Goal: Task Accomplishment & Management: Use online tool/utility

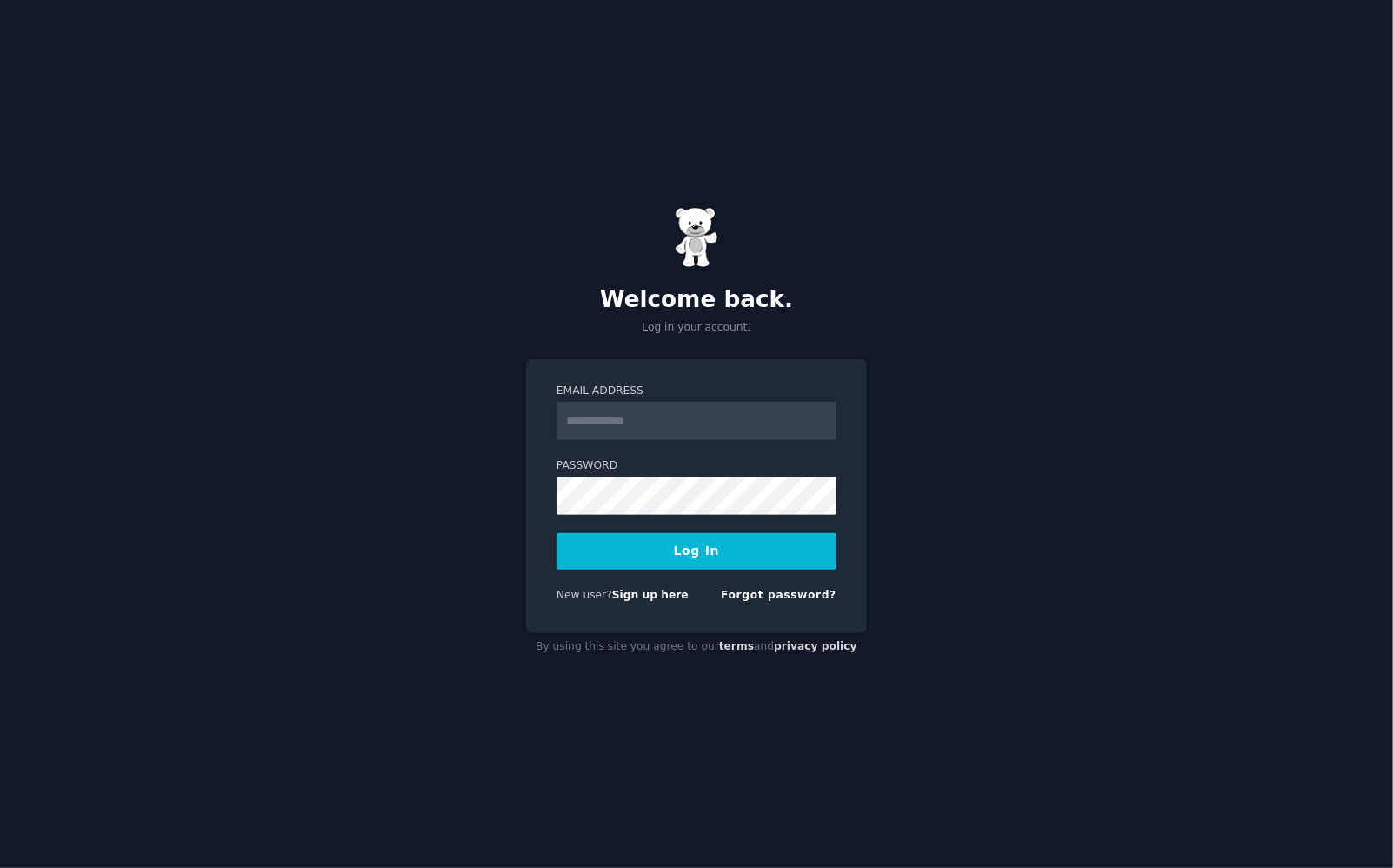
click at [626, 458] on div "Email Address" at bounding box center [696, 486] width 280 height 56
click at [618, 414] on input "Email Address" at bounding box center [696, 421] width 280 height 38
type input "**********"
click at [628, 593] on link "Sign up here" at bounding box center [651, 595] width 76 height 12
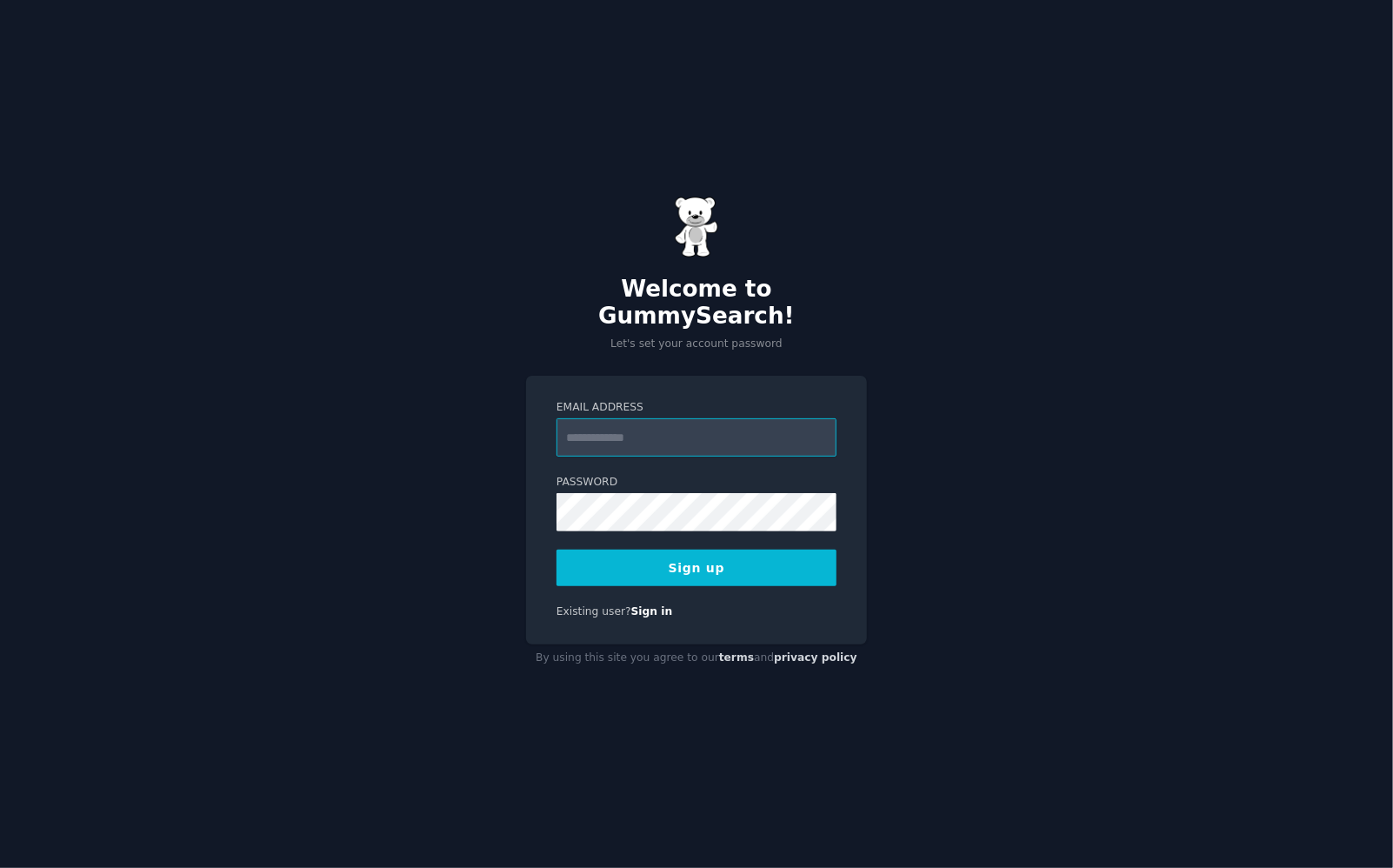
click at [604, 424] on input "Email Address" at bounding box center [696, 437] width 280 height 38
type input "**********"
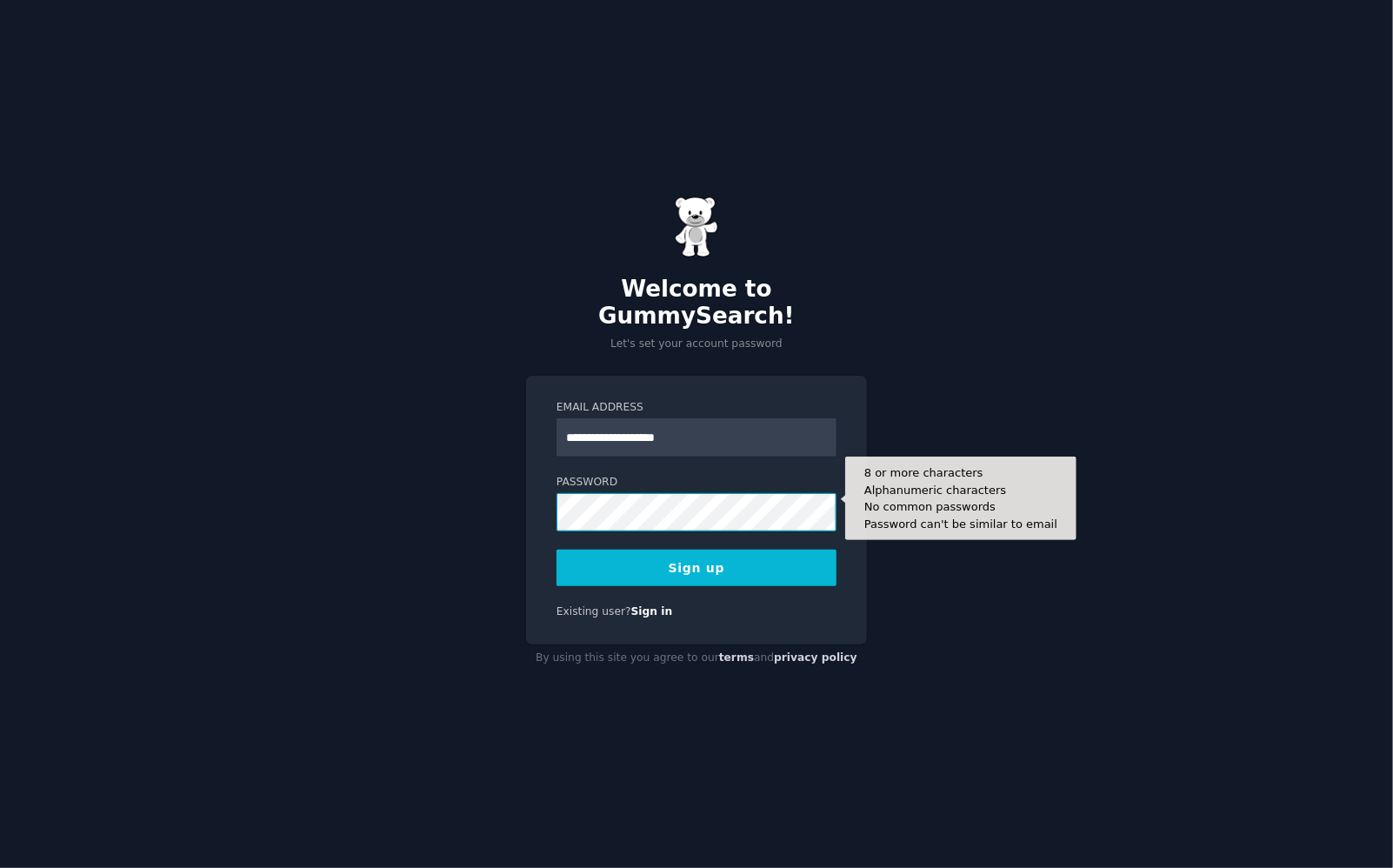
click at [556, 550] on button "Sign up" at bounding box center [696, 568] width 280 height 36
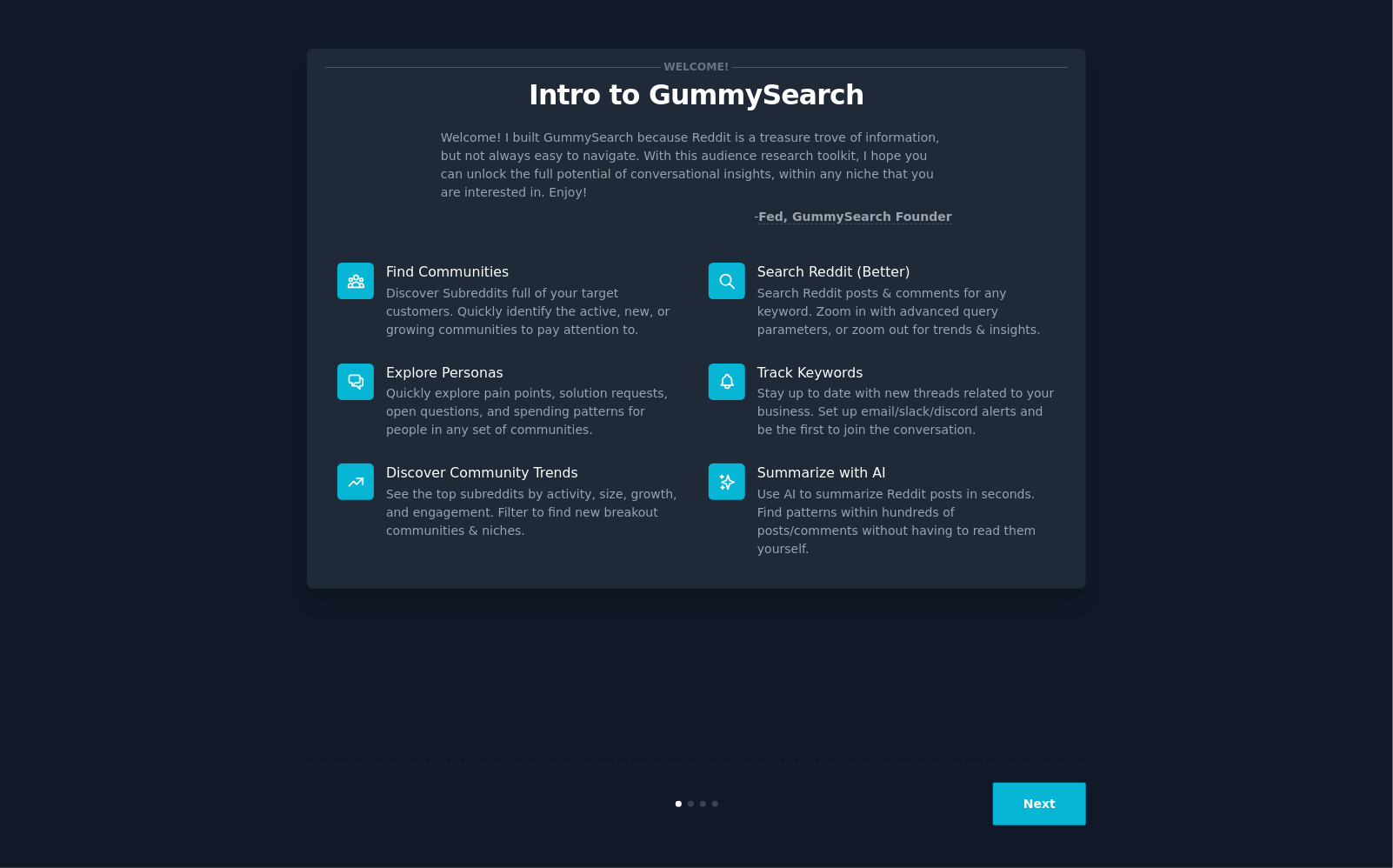
click at [1042, 803] on button "Next" at bounding box center [1040, 804] width 93 height 43
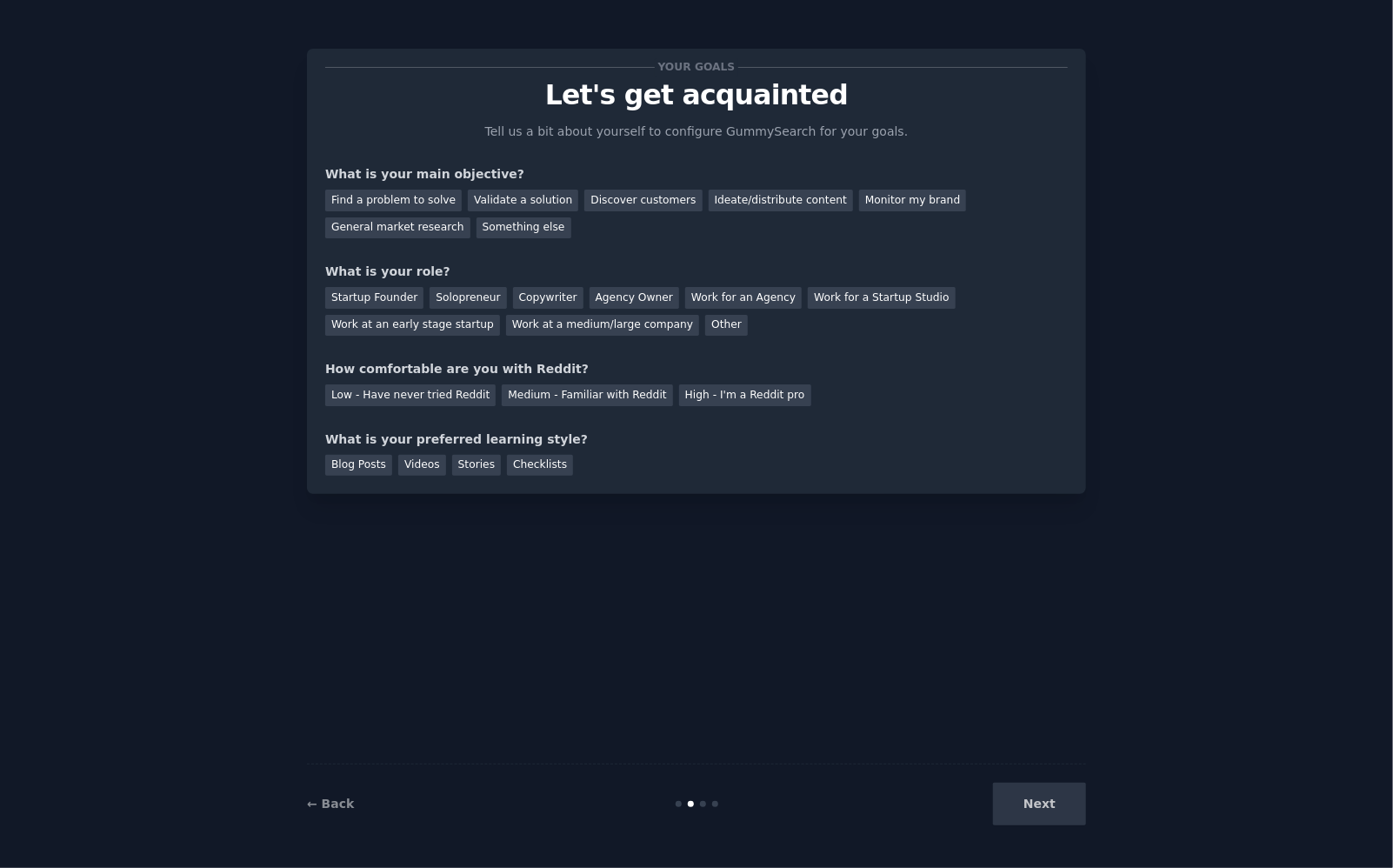
click at [1042, 800] on div "Next" at bounding box center [956, 804] width 260 height 43
click at [585, 202] on div "Discover customers" at bounding box center [642, 200] width 117 height 22
click at [390, 298] on div "Startup Founder" at bounding box center [373, 297] width 98 height 22
click at [1045, 814] on div "Next" at bounding box center [956, 804] width 260 height 43
click at [414, 387] on div "Low - Have never tried Reddit" at bounding box center [410, 394] width 171 height 22
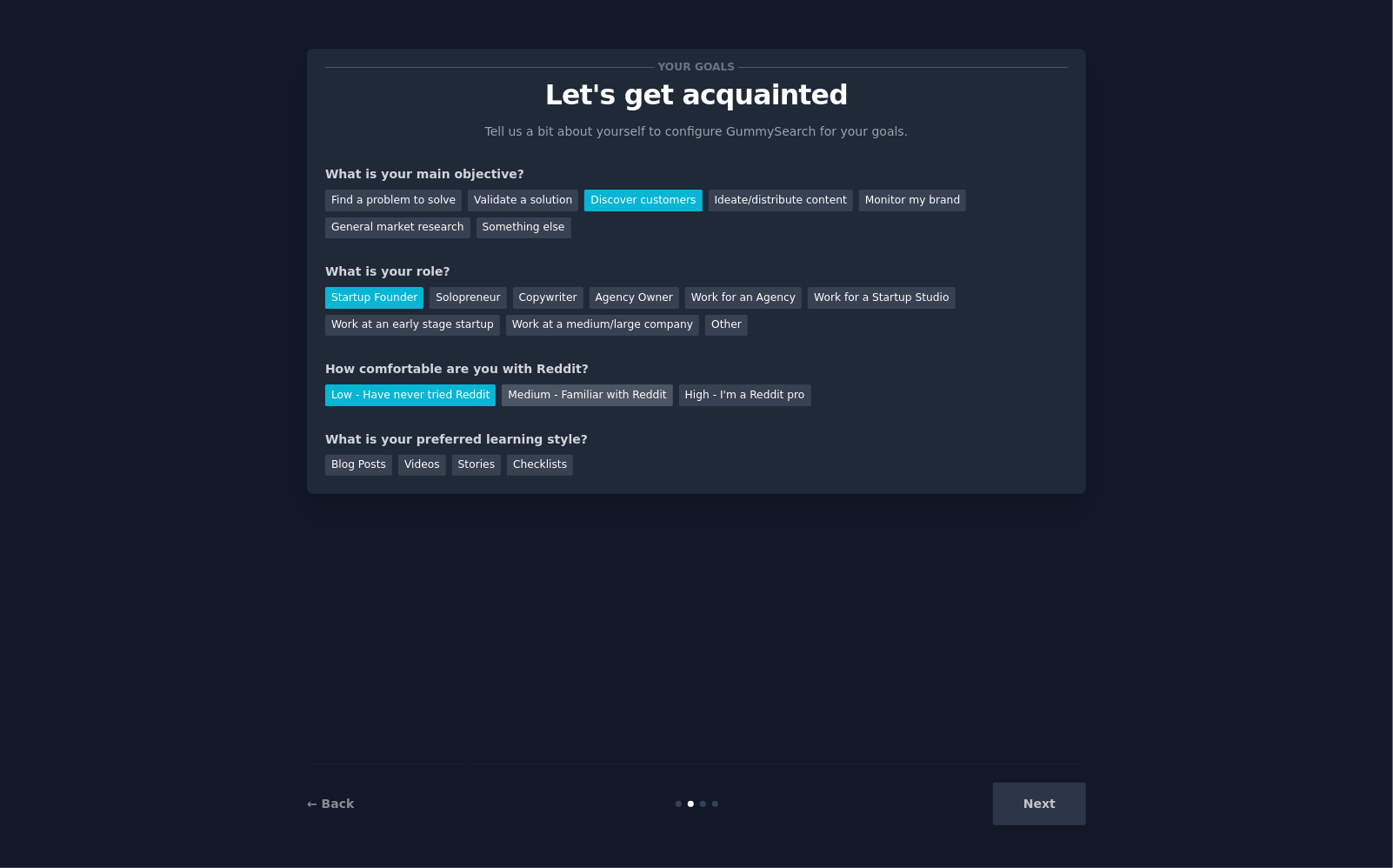
click at [558, 405] on div "Medium - Familiar with Reddit" at bounding box center [587, 394] width 171 height 22
click at [679, 399] on div "High - I'm a Reddit pro" at bounding box center [745, 394] width 132 height 22
click at [574, 396] on div "Medium - Familiar with Reddit" at bounding box center [587, 394] width 171 height 22
click at [619, 392] on div "Medium - Familiar with Reddit" at bounding box center [587, 394] width 171 height 22
click at [679, 390] on div "High - I'm a Reddit pro" at bounding box center [745, 394] width 132 height 22
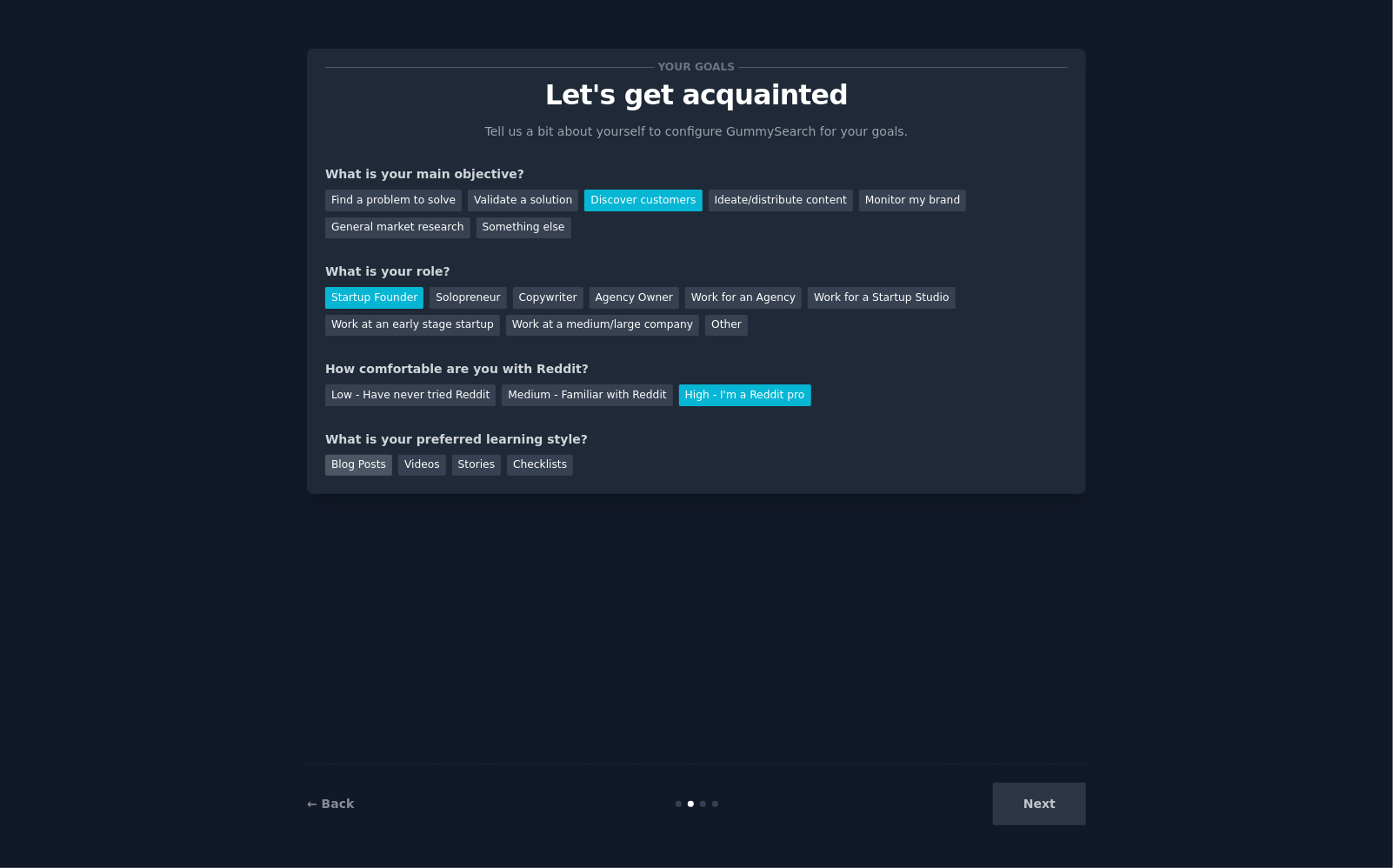
click at [361, 462] on div "Blog Posts" at bounding box center [358, 465] width 67 height 22
click at [386, 465] on div "Blog Posts Videos Stories Checklists" at bounding box center [696, 462] width 743 height 28
click at [408, 469] on div "Videos" at bounding box center [422, 465] width 48 height 22
click at [389, 469] on div "Blog Posts Videos Stories Checklists" at bounding box center [696, 462] width 743 height 28
click at [376, 469] on div "Blog Posts" at bounding box center [358, 465] width 67 height 22
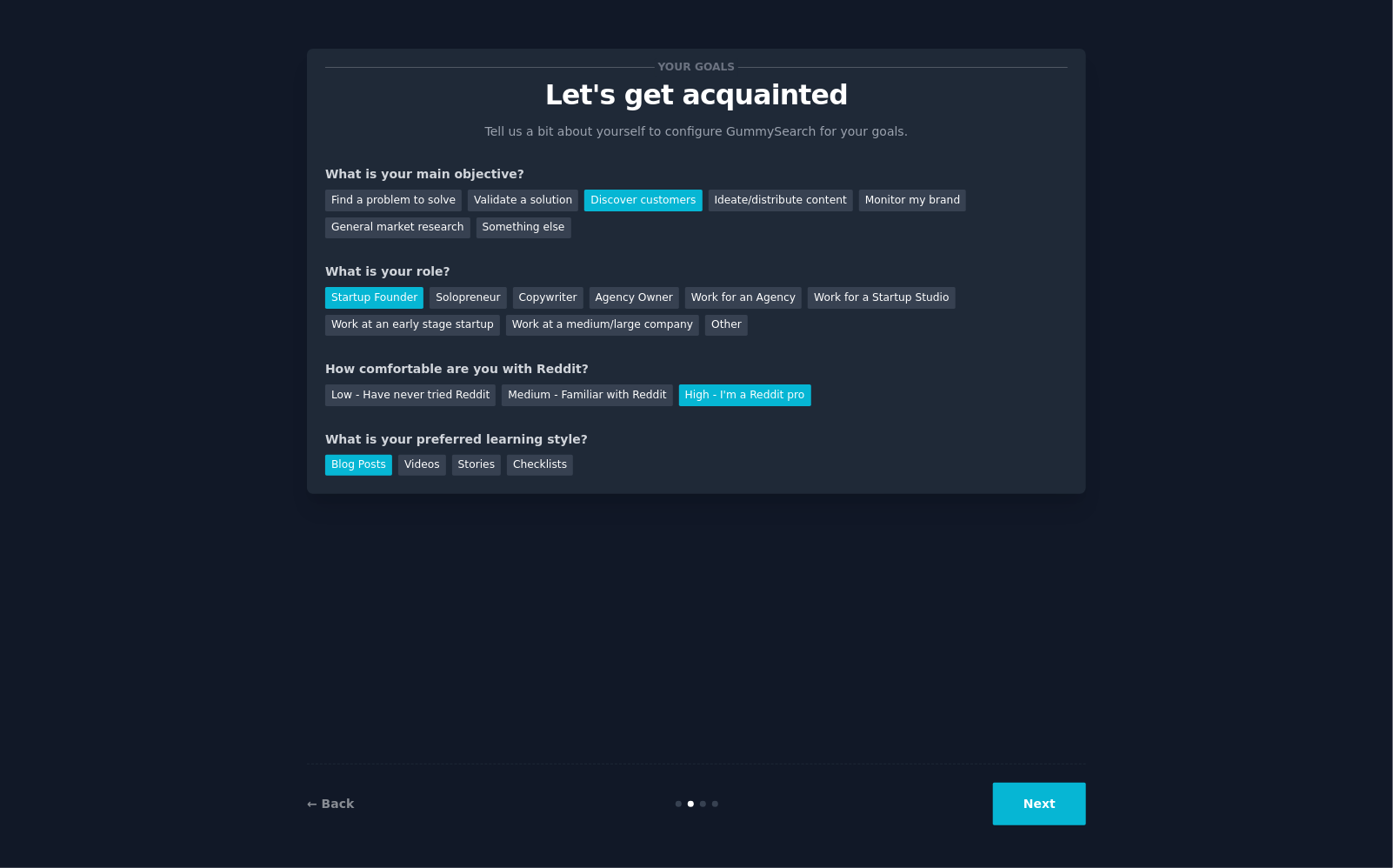
click at [999, 784] on button "Next" at bounding box center [1040, 804] width 93 height 43
click at [1013, 792] on div "Next" at bounding box center [956, 804] width 260 height 43
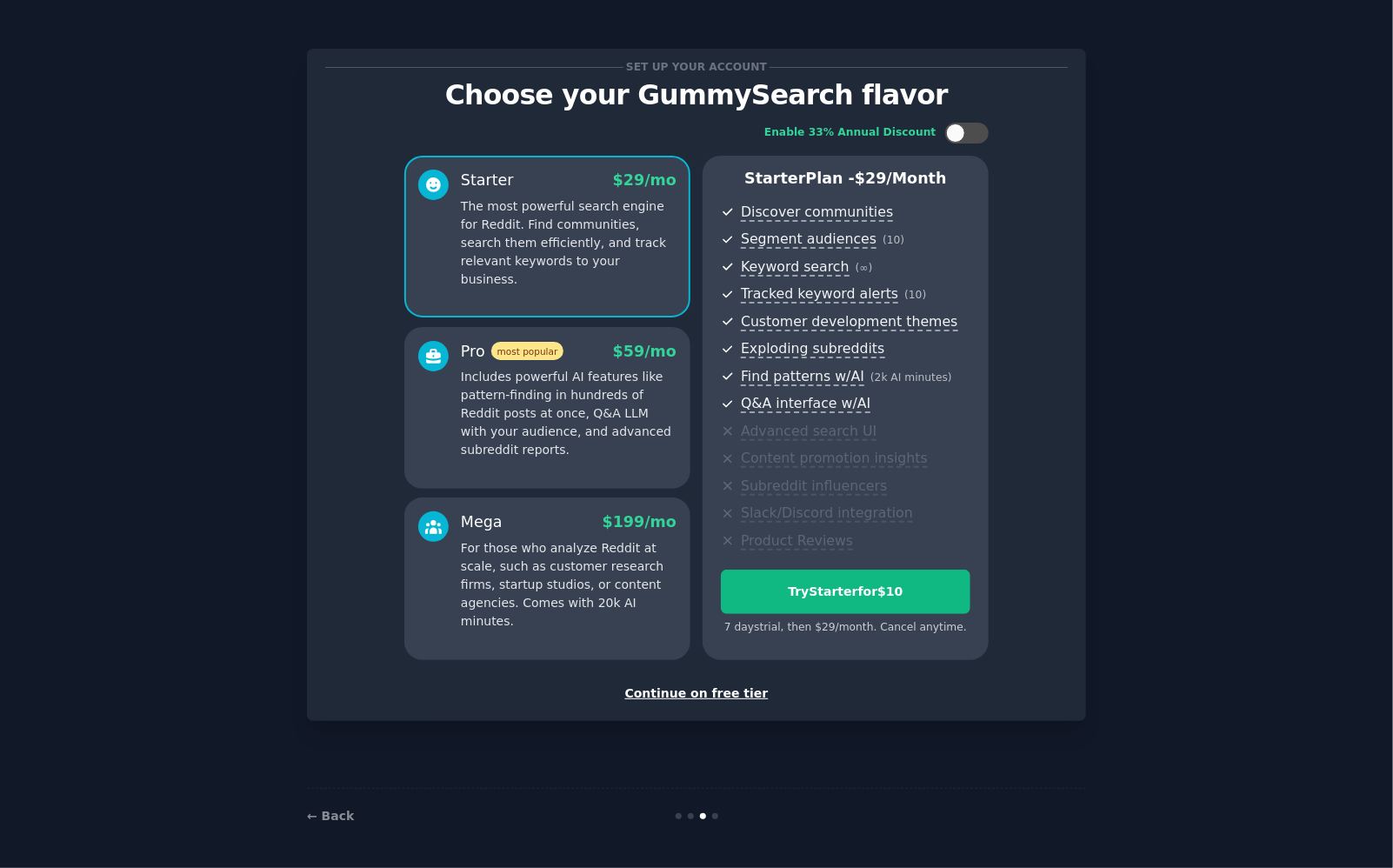
click at [734, 694] on div "Continue on free tier" at bounding box center [696, 693] width 743 height 18
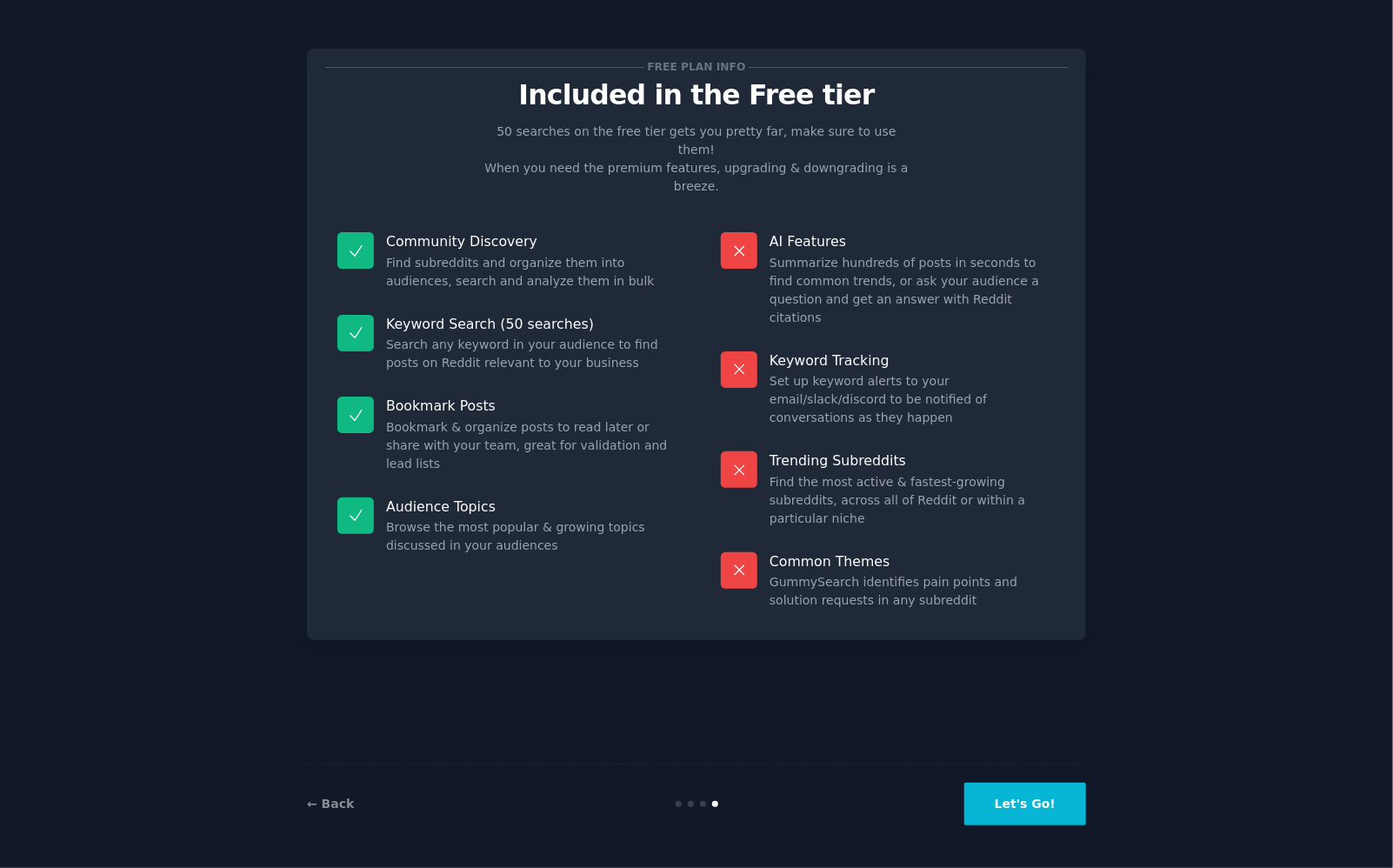
click at [1122, 830] on div "Free plan info Included in the Free tier 50 searches on the free tier gets you …" at bounding box center [696, 434] width 1344 height 819
click at [1084, 840] on div "← Back Let's Go!" at bounding box center [696, 803] width 779 height 80
click at [1060, 838] on div "← Back Let's Go!" at bounding box center [696, 803] width 779 height 80
click at [1053, 831] on div "← Back Let's Go!" at bounding box center [696, 803] width 779 height 80
click at [1053, 823] on button "Let's Go!" at bounding box center [1025, 804] width 122 height 43
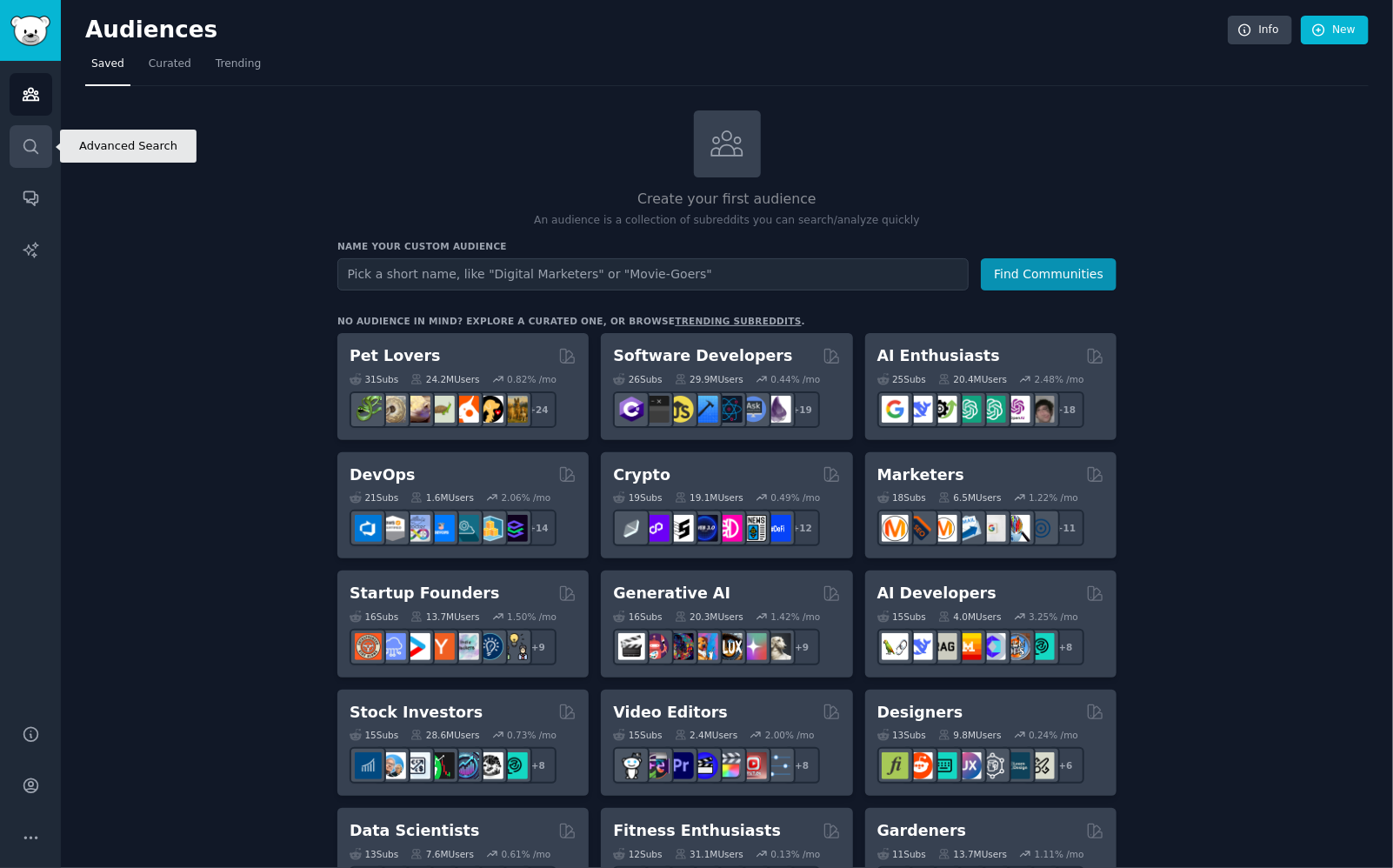
click at [12, 131] on link "Search" at bounding box center [30, 146] width 43 height 43
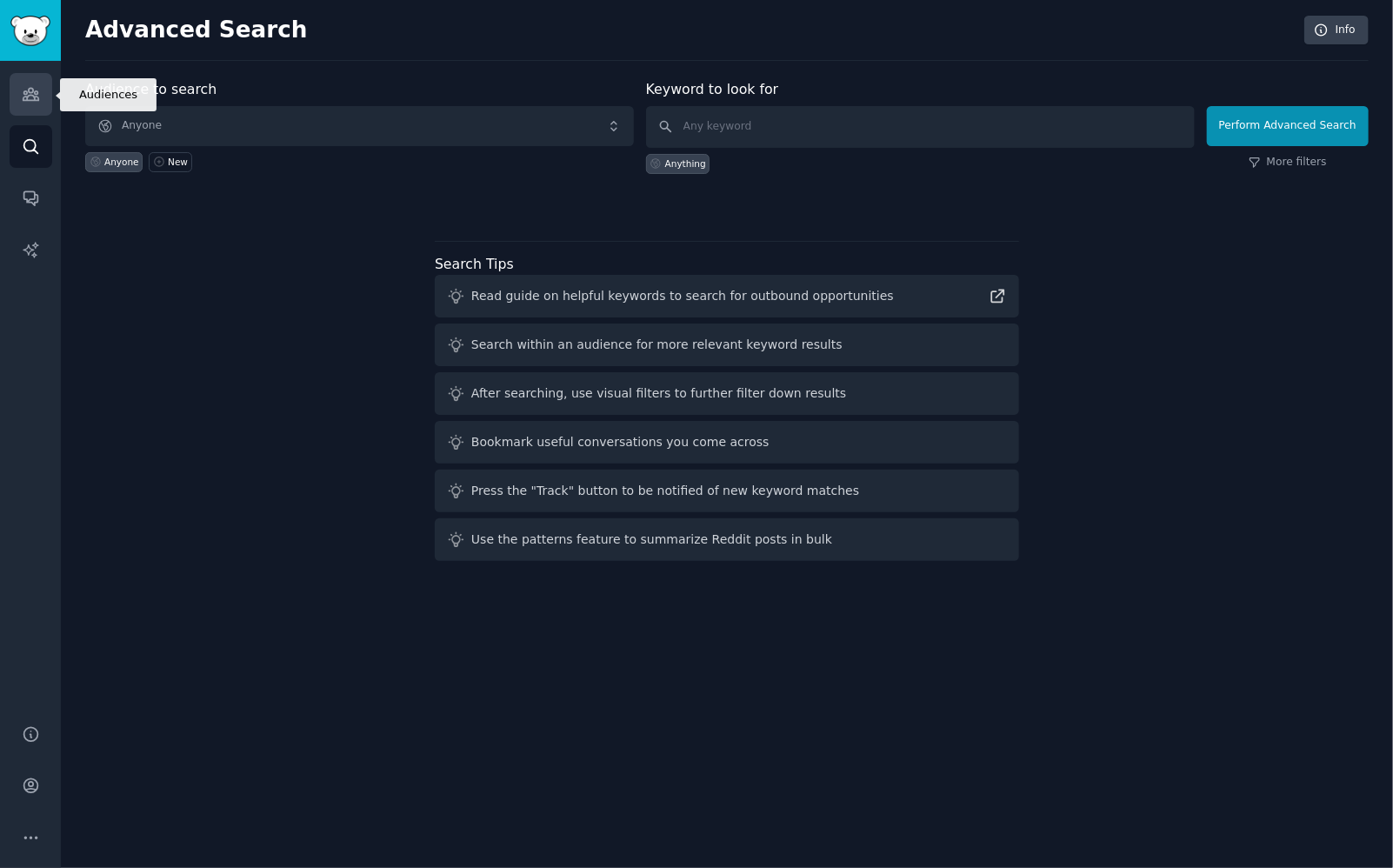
click at [35, 92] on icon "Sidebar" at bounding box center [30, 94] width 15 height 12
